Goal: Transaction & Acquisition: Purchase product/service

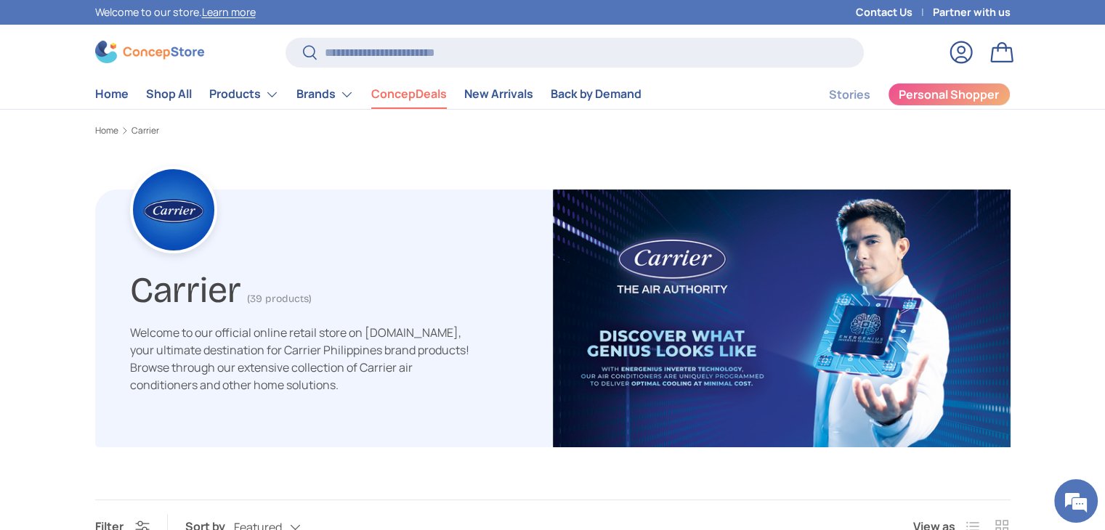
click at [405, 93] on link "ConcepDeals" at bounding box center [409, 94] width 76 height 28
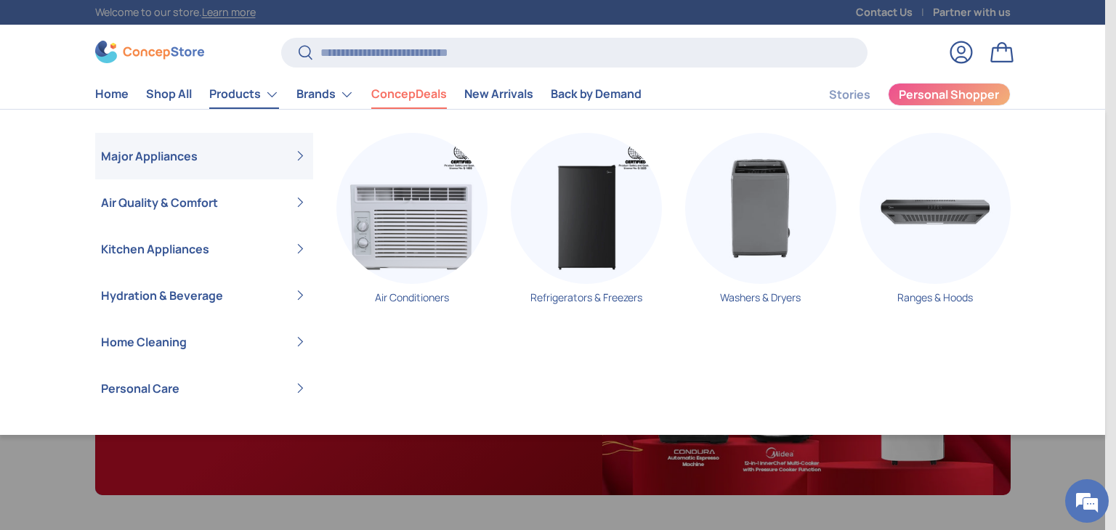
click at [229, 97] on link "Products" at bounding box center [244, 94] width 70 height 29
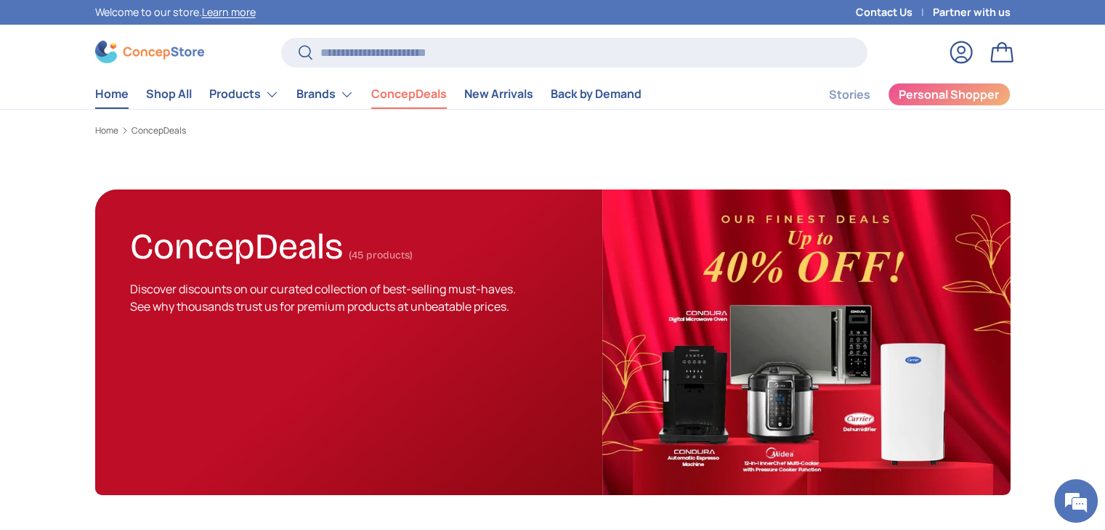
click at [110, 96] on link "Home" at bounding box center [111, 94] width 33 height 28
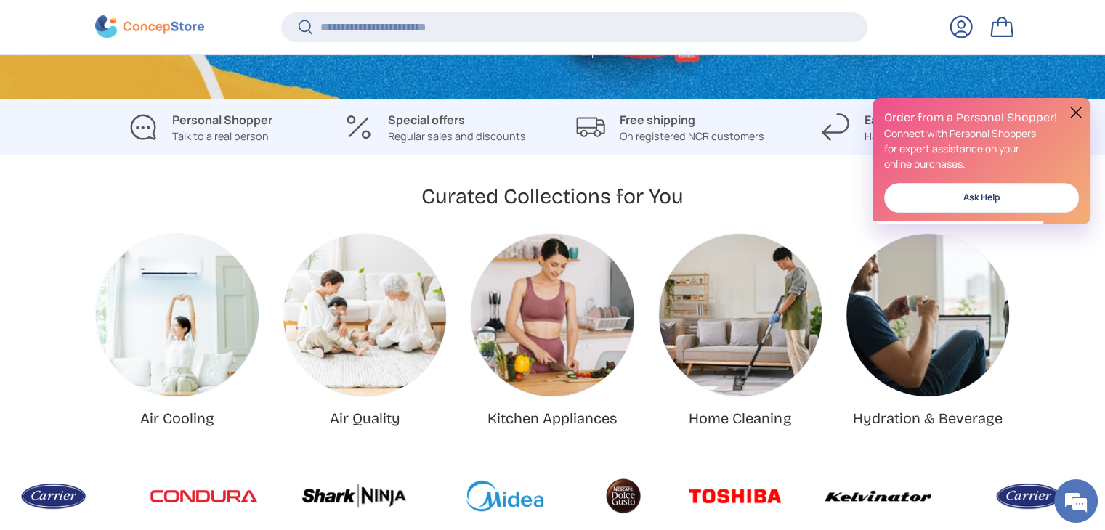
scroll to position [447, 0]
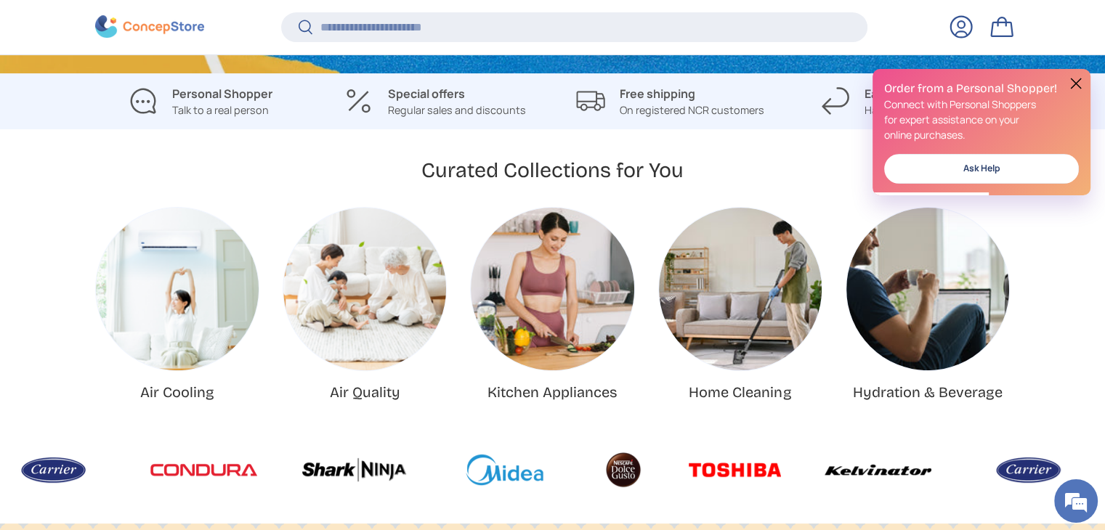
click at [182, 320] on img "Air Cooling" at bounding box center [177, 289] width 163 height 163
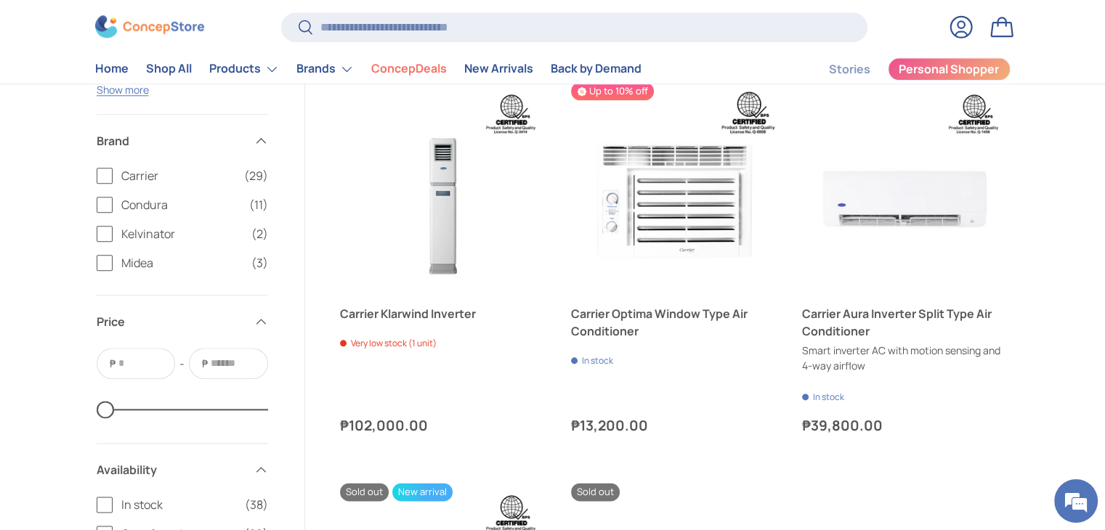
scroll to position [1670, 0]
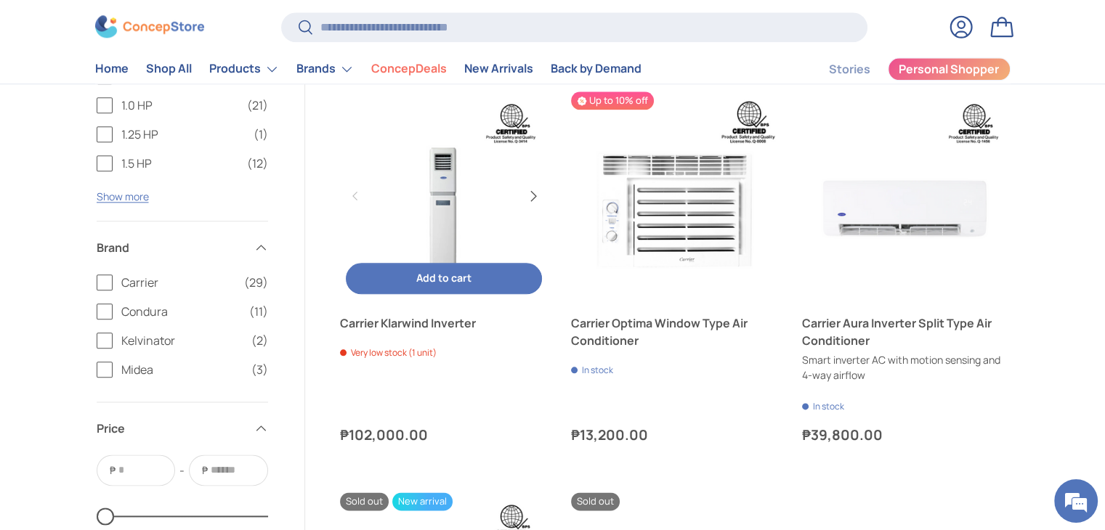
click at [533, 194] on button "Next" at bounding box center [532, 195] width 23 height 23
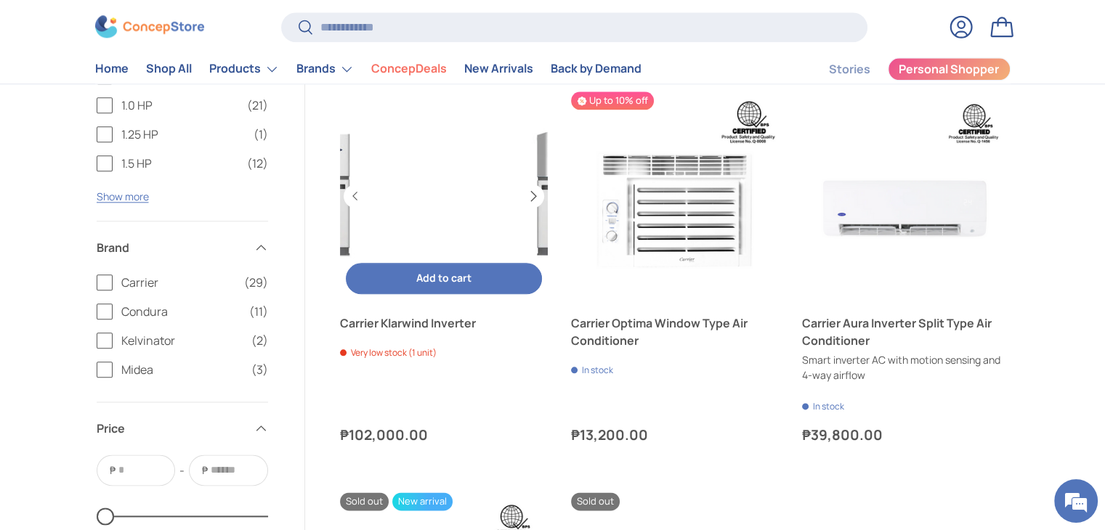
scroll to position [0, 624]
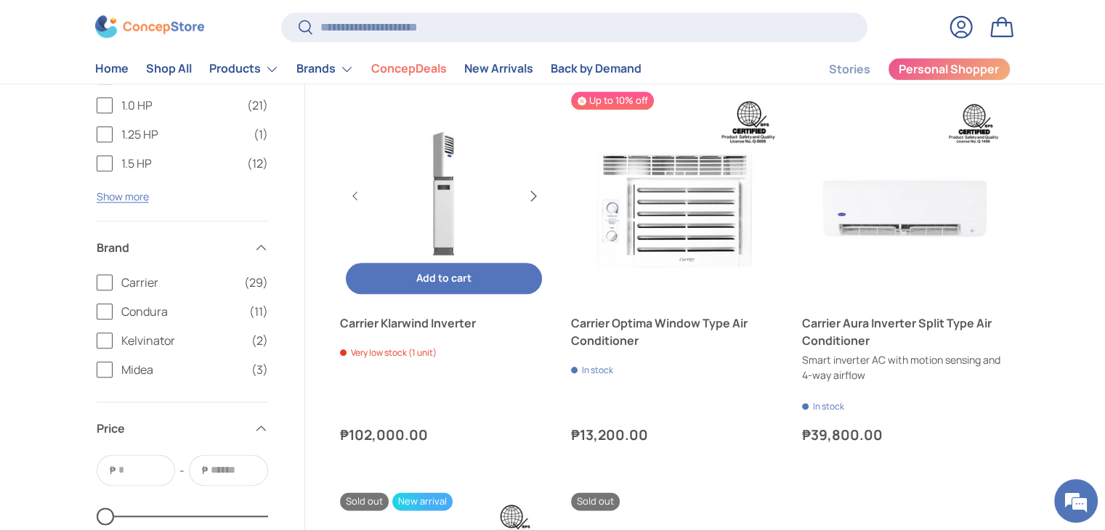
click at [533, 194] on button "Next" at bounding box center [532, 195] width 23 height 23
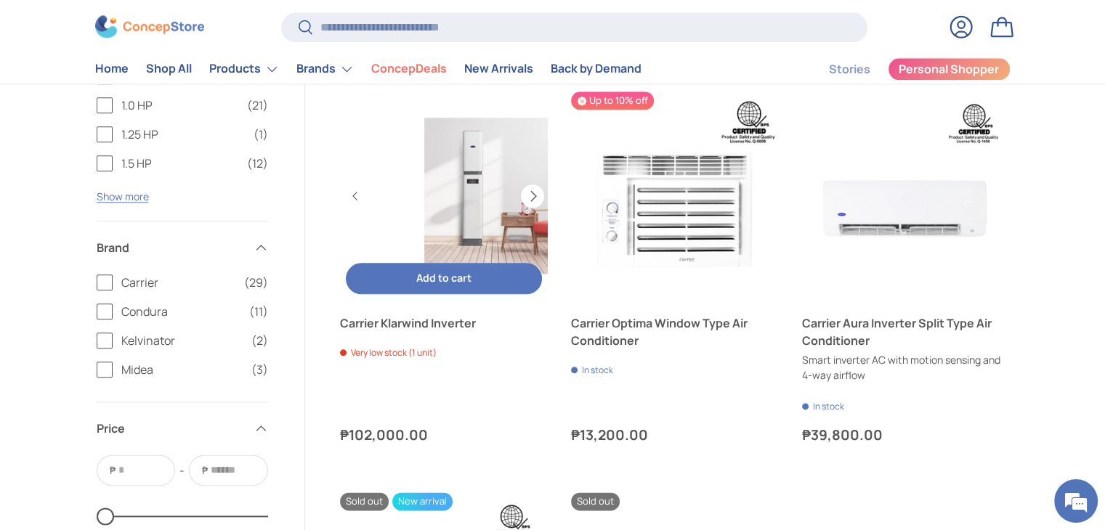
scroll to position [0, 832]
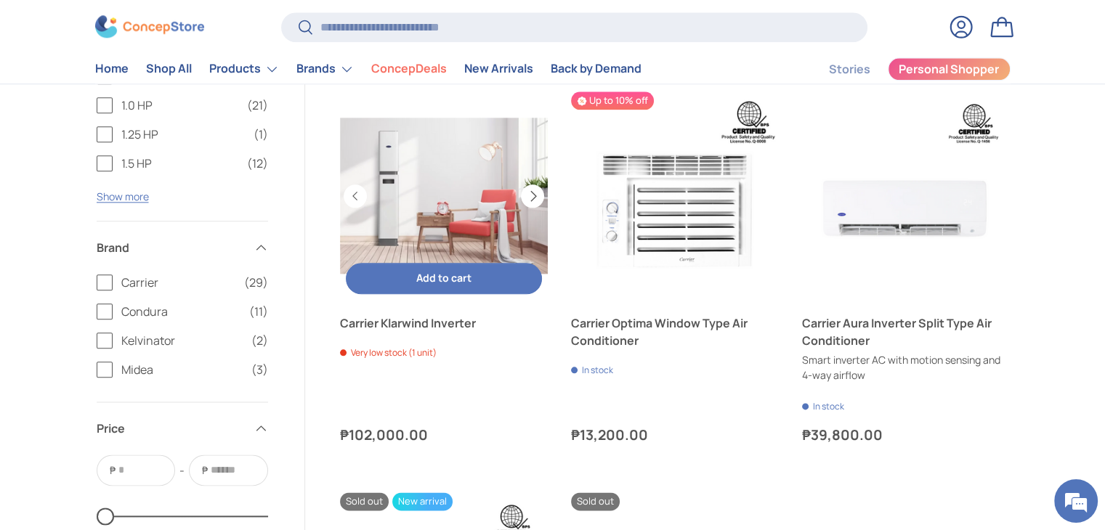
click at [533, 194] on button "Next" at bounding box center [532, 195] width 23 height 23
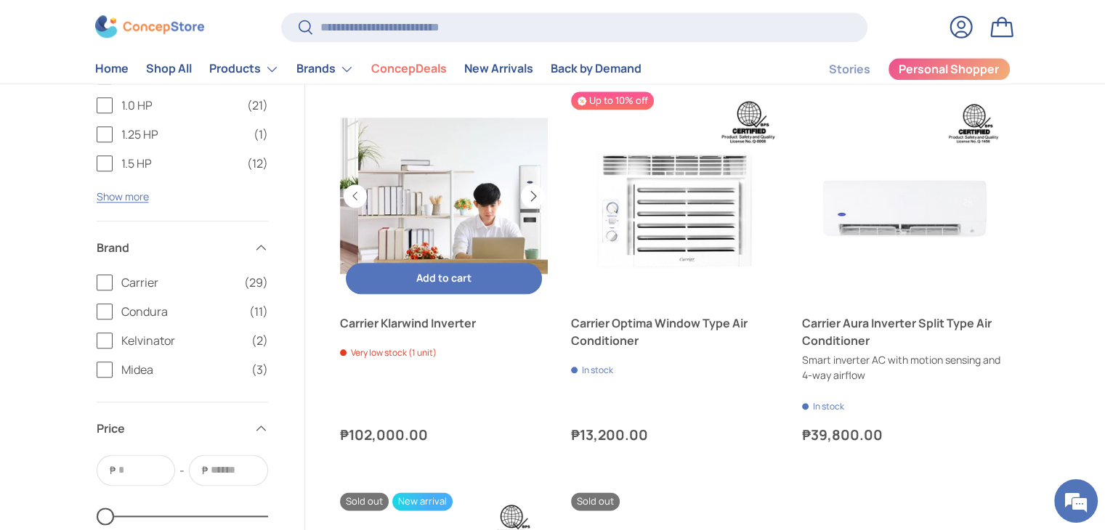
scroll to position [0, 1039]
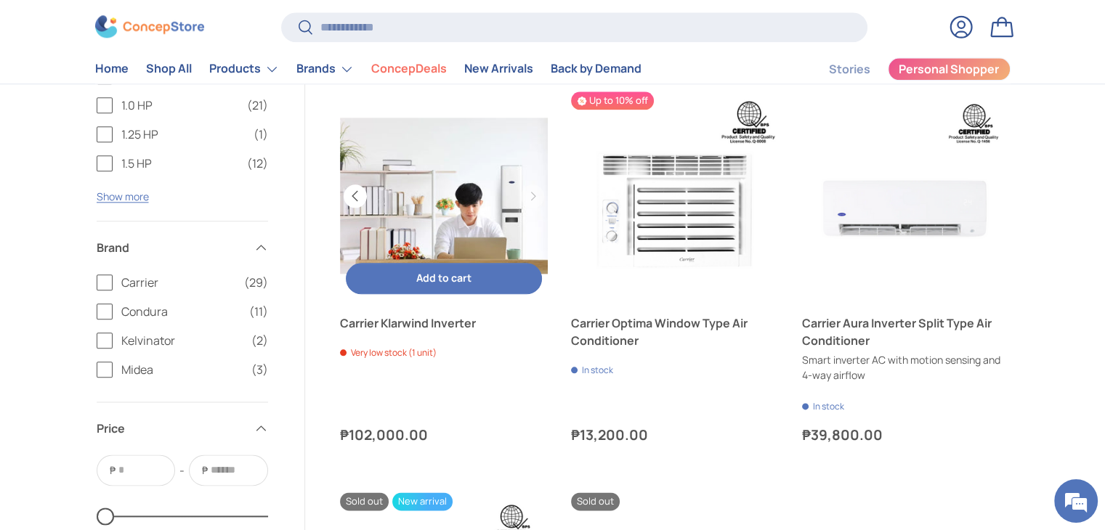
click at [357, 198] on button "Previous" at bounding box center [355, 195] width 23 height 23
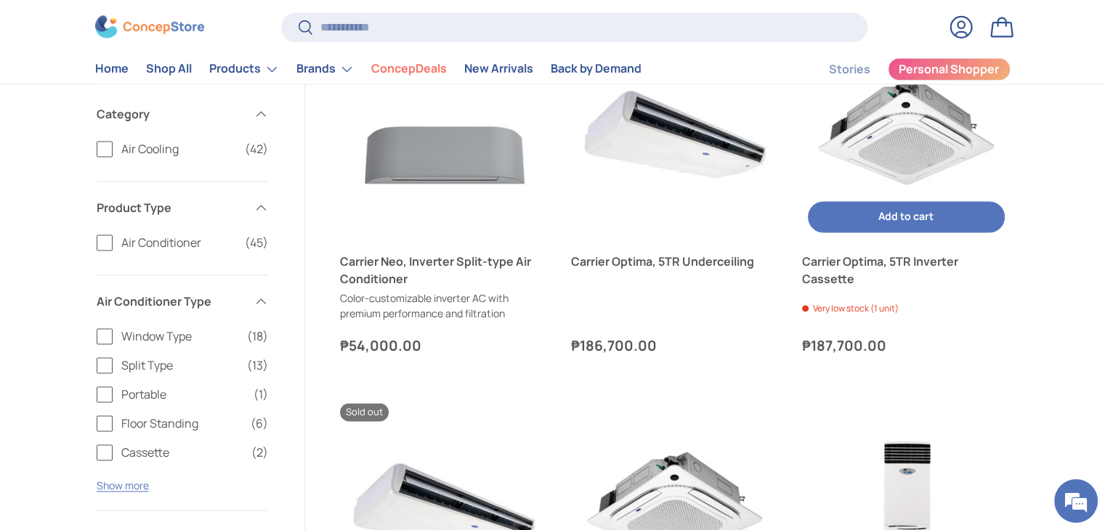
scroll to position [1888, 0]
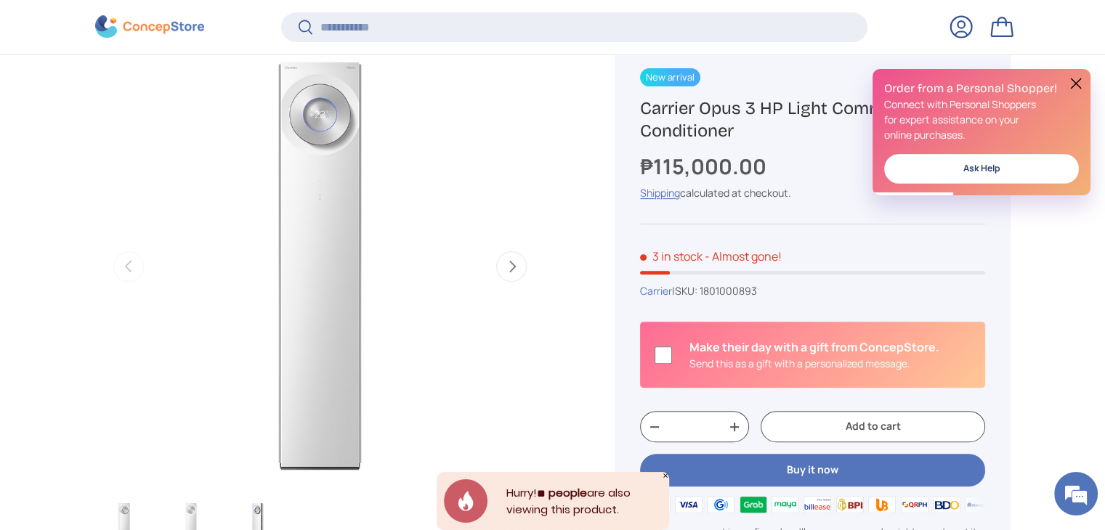
drag, startPoint x: 1075, startPoint y: 84, endPoint x: 1068, endPoint y: 91, distance: 9.8
click at [1075, 84] on button at bounding box center [1075, 83] width 17 height 17
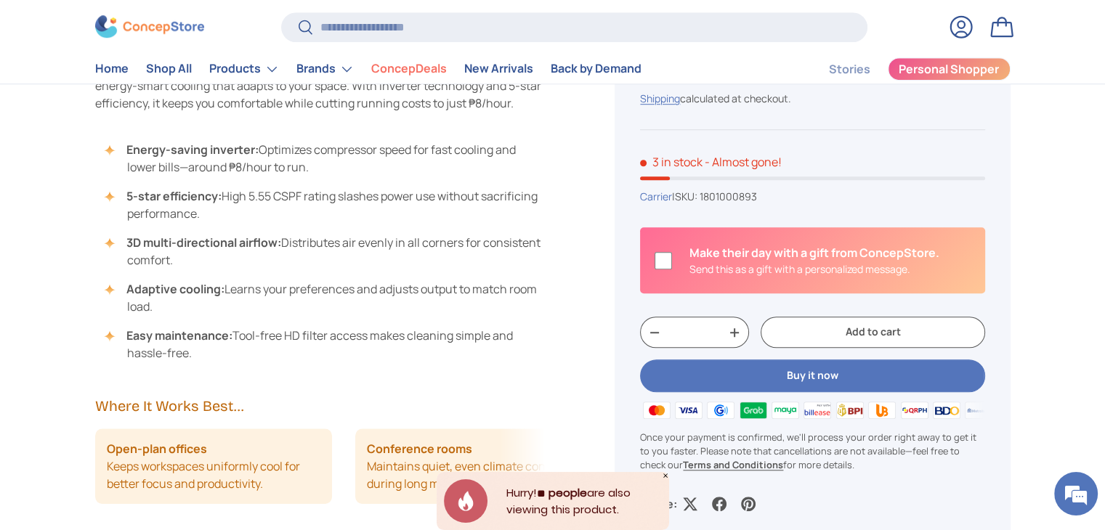
scroll to position [1087, 0]
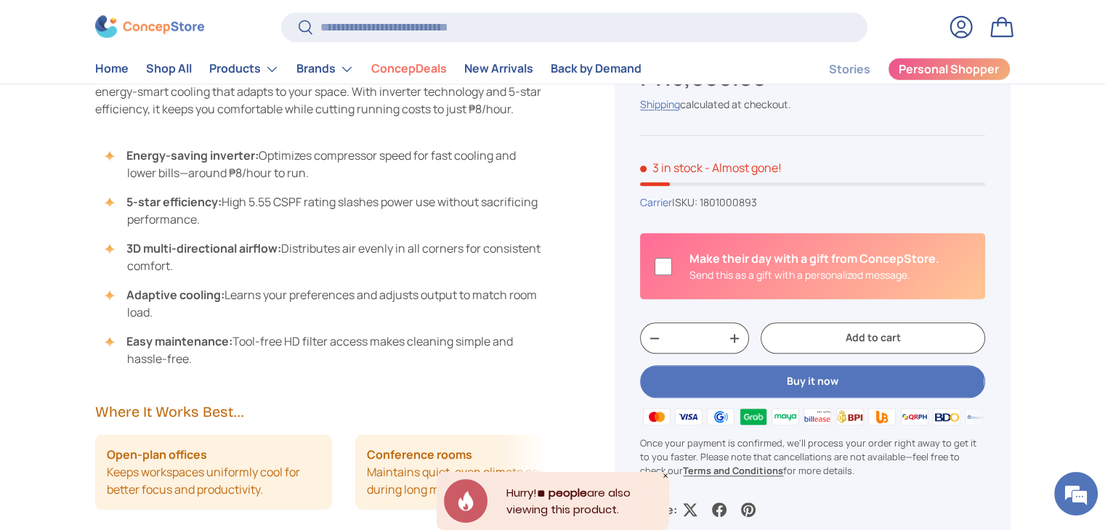
click at [815, 378] on button "Buy it now" at bounding box center [812, 381] width 344 height 33
click at [806, 390] on button "Buy it now" at bounding box center [812, 381] width 344 height 33
click at [807, 389] on button "Buy it now" at bounding box center [812, 381] width 344 height 33
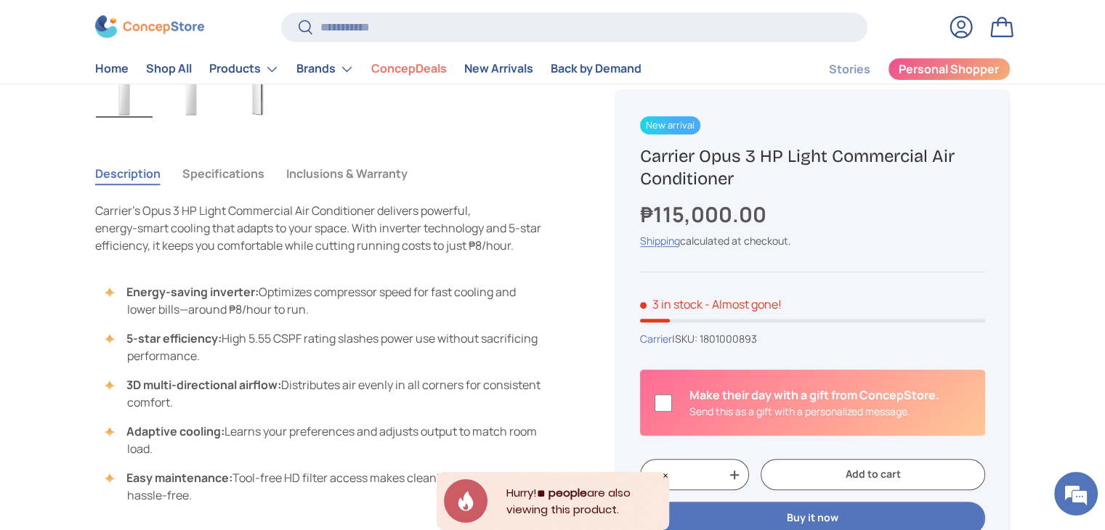
scroll to position [941, 0]
